Goal: Find specific page/section: Find specific page/section

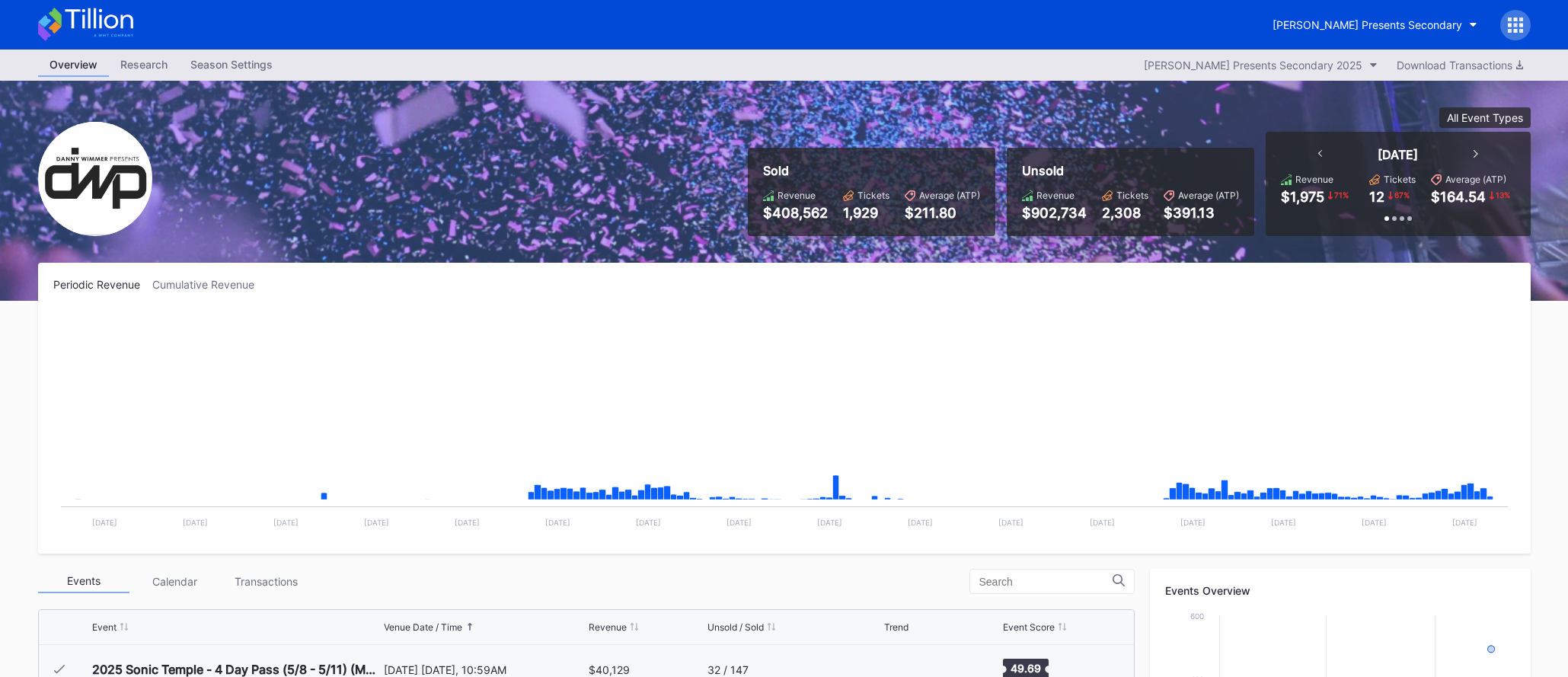
scroll to position [248, 0]
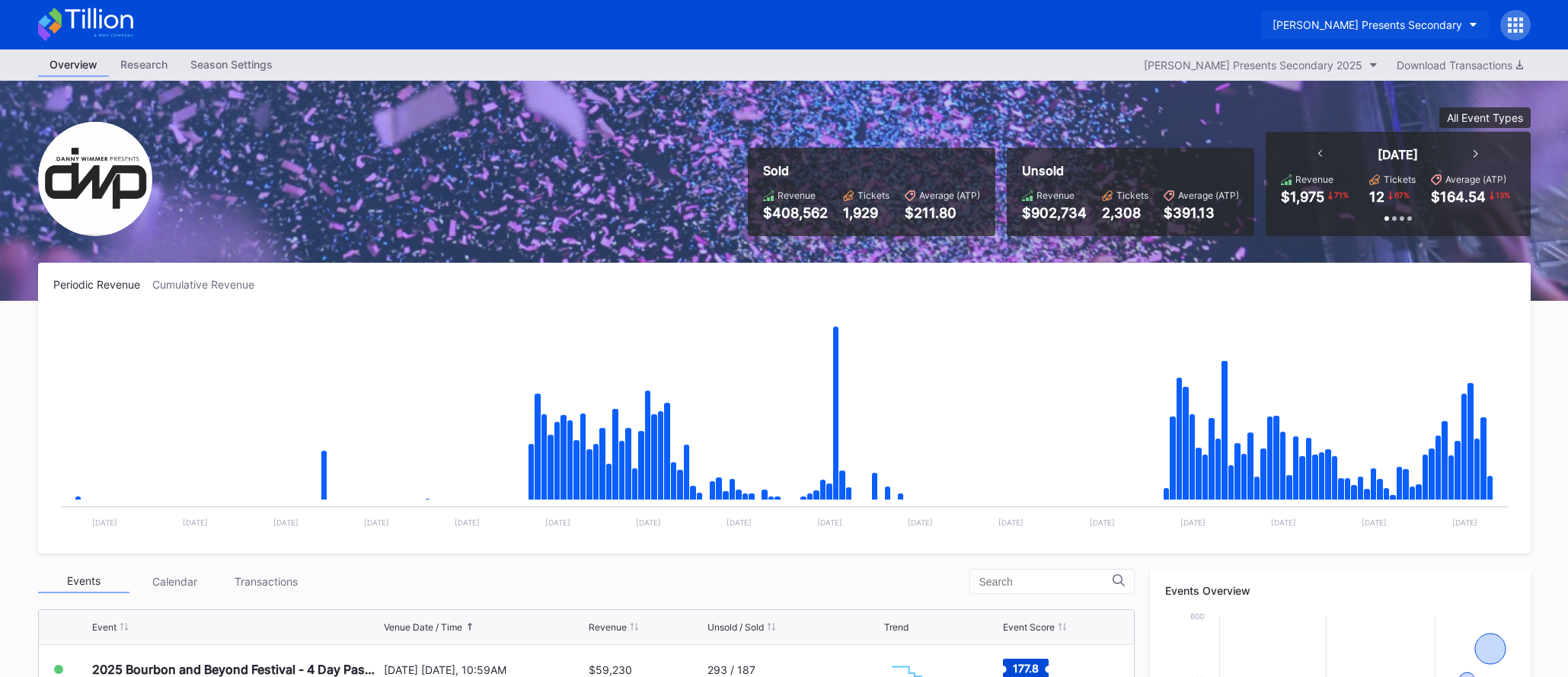
click at [1353, 22] on div "[PERSON_NAME] Presents Secondary" at bounding box center [1367, 25] width 189 height 13
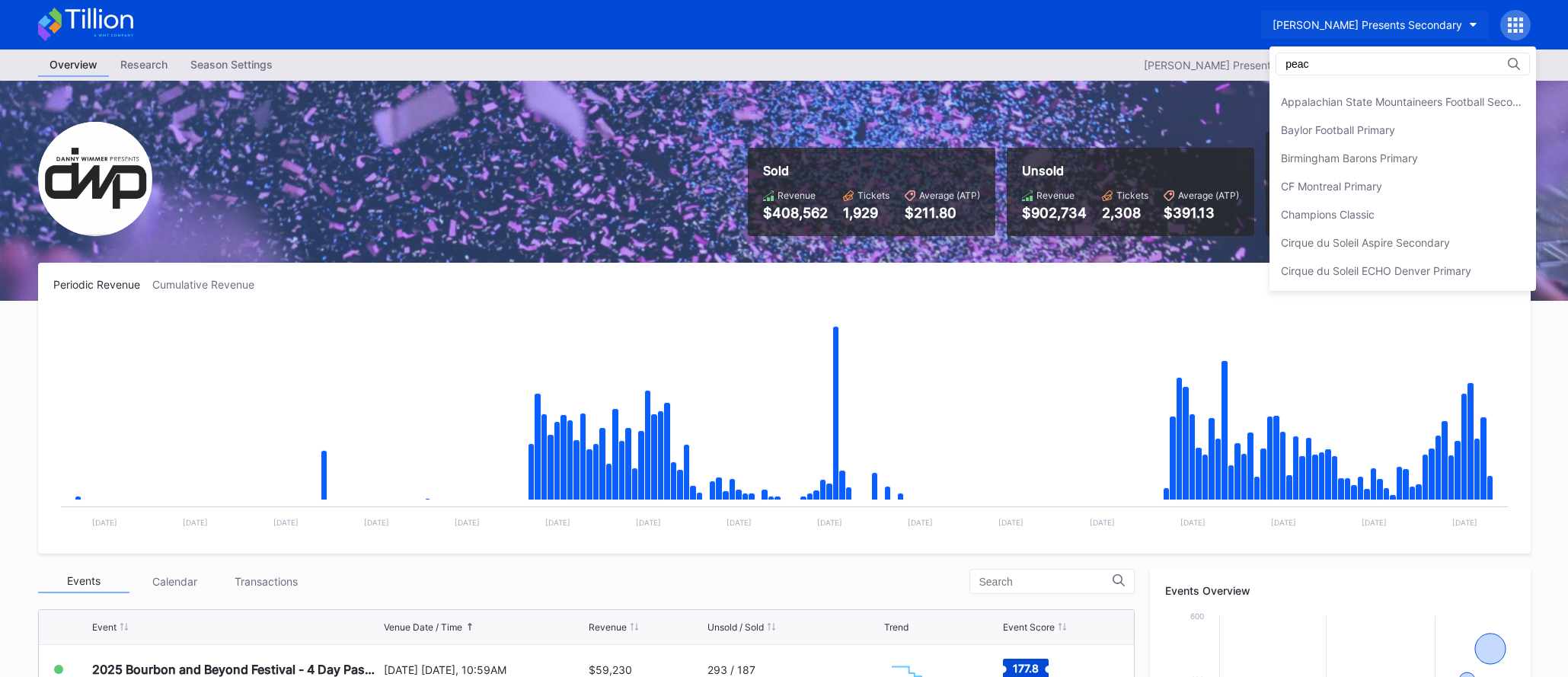
scroll to position [0, 0]
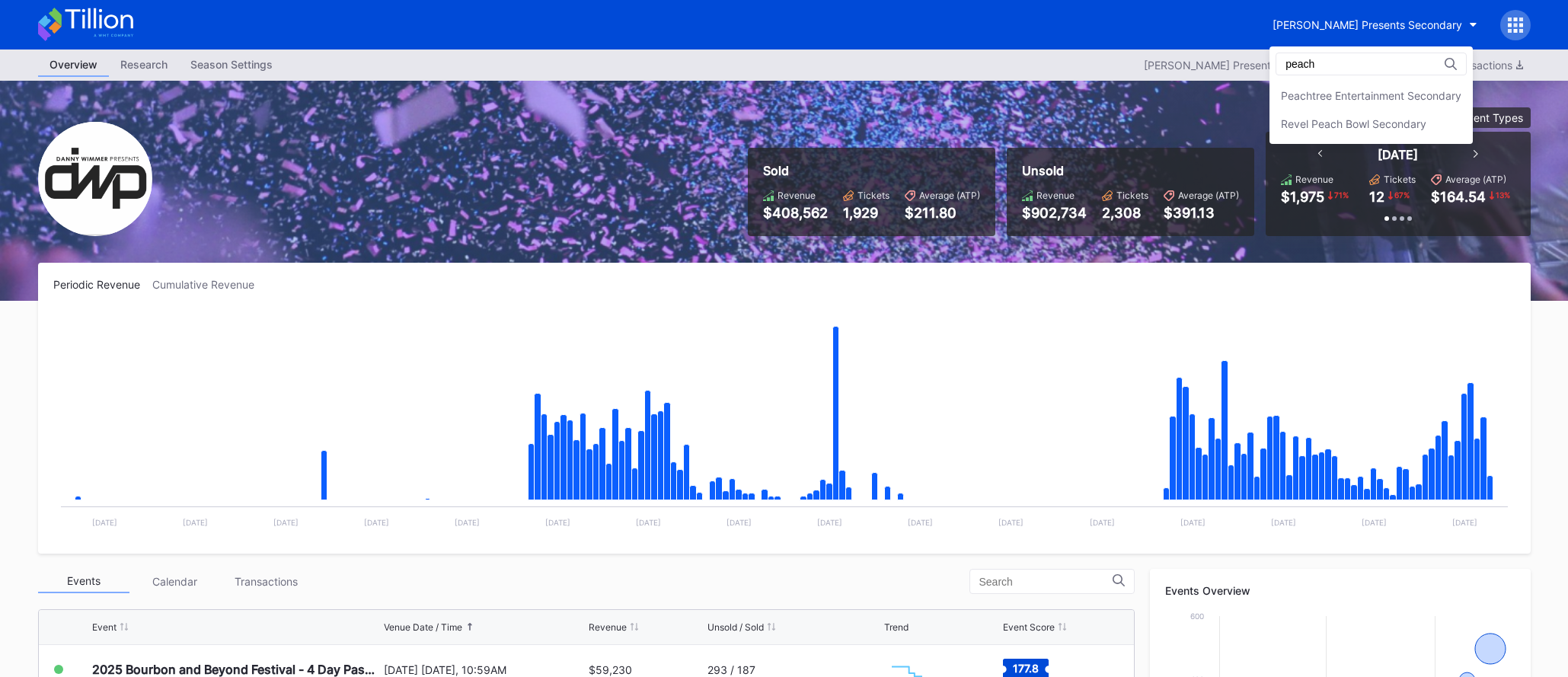
type input "peach"
click at [1364, 79] on div "peach Peachtree Entertainment Secondary Revel Peach Bowl Secondary" at bounding box center [1371, 95] width 204 height 97
click at [1364, 83] on div "Peachtree Entertainment Secondary" at bounding box center [1371, 96] width 204 height 28
